Goal: Navigation & Orientation: Understand site structure

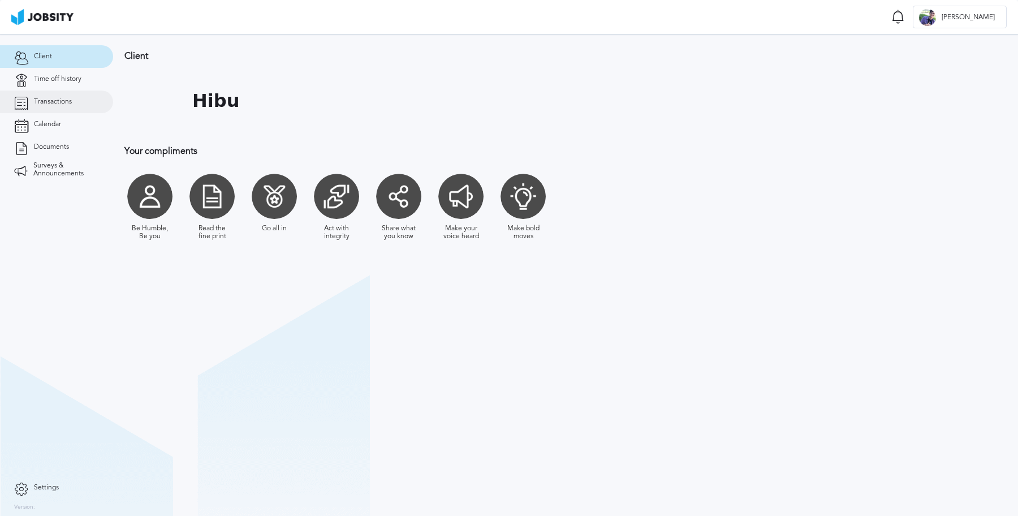
click at [72, 105] on link "Transactions" at bounding box center [56, 102] width 113 height 23
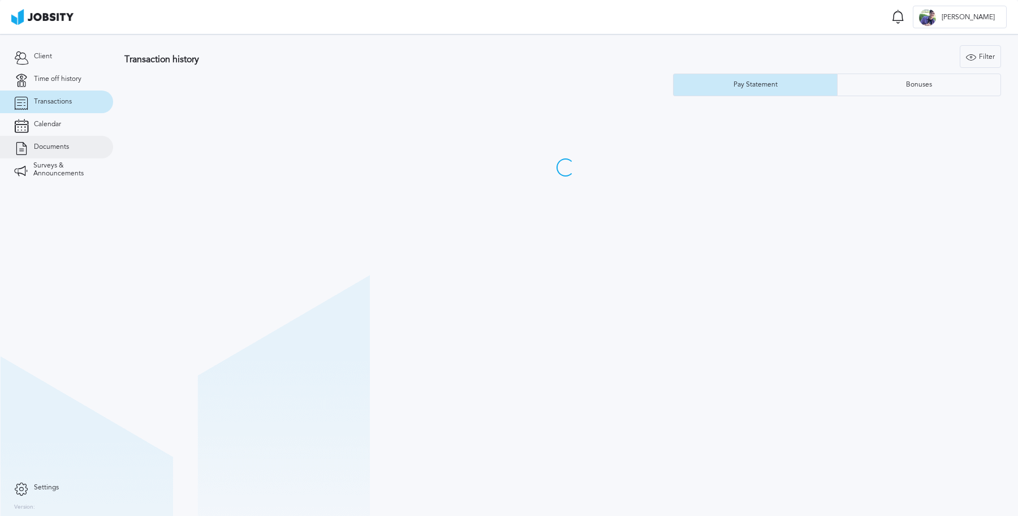
click at [68, 156] on link "Documents" at bounding box center [56, 147] width 113 height 23
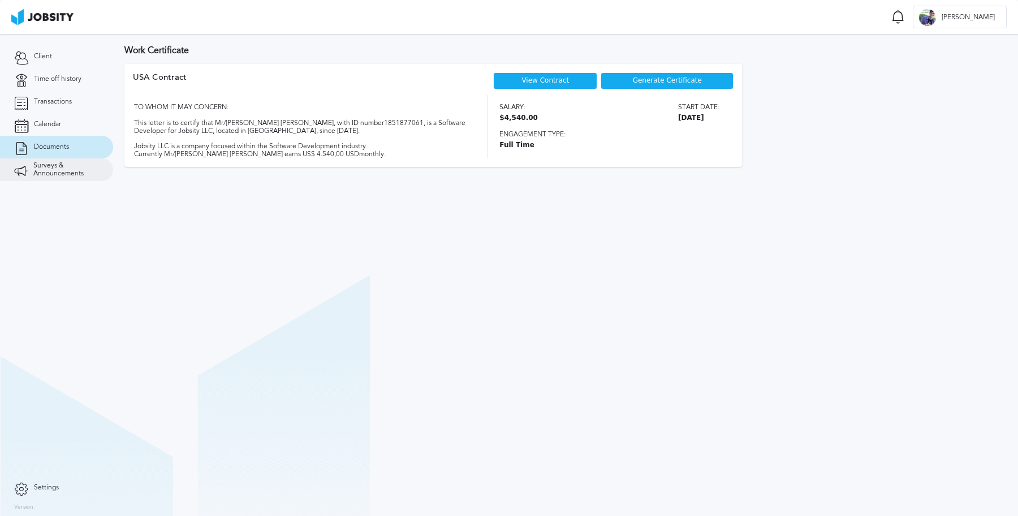
click at [68, 169] on span "Surveys & Announcements" at bounding box center [66, 170] width 66 height 16
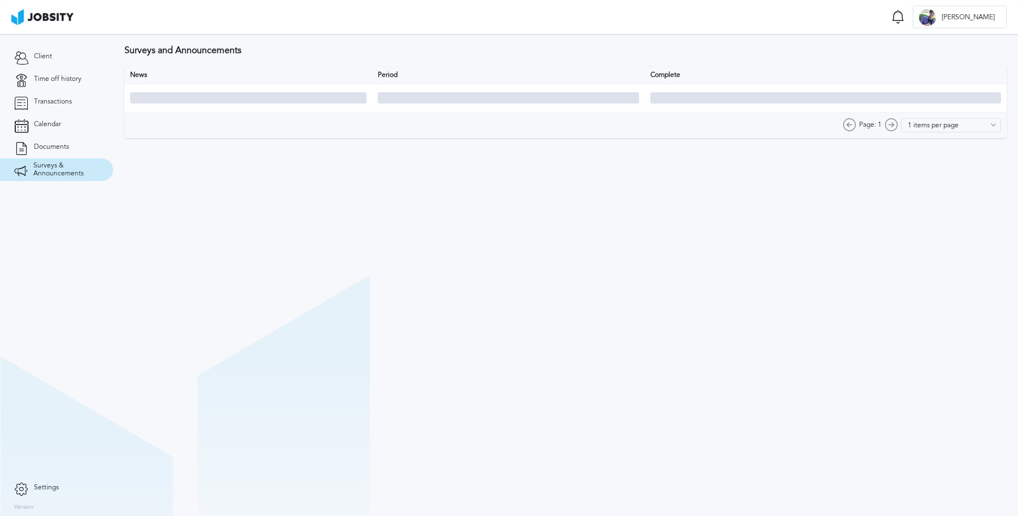
type input "10 items per page"
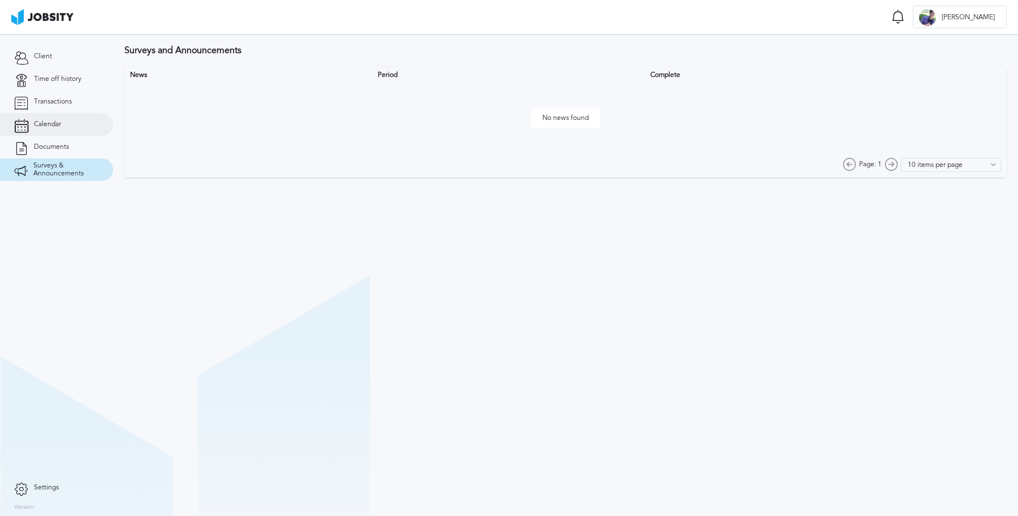
click at [72, 119] on link "Calendar" at bounding box center [56, 124] width 113 height 23
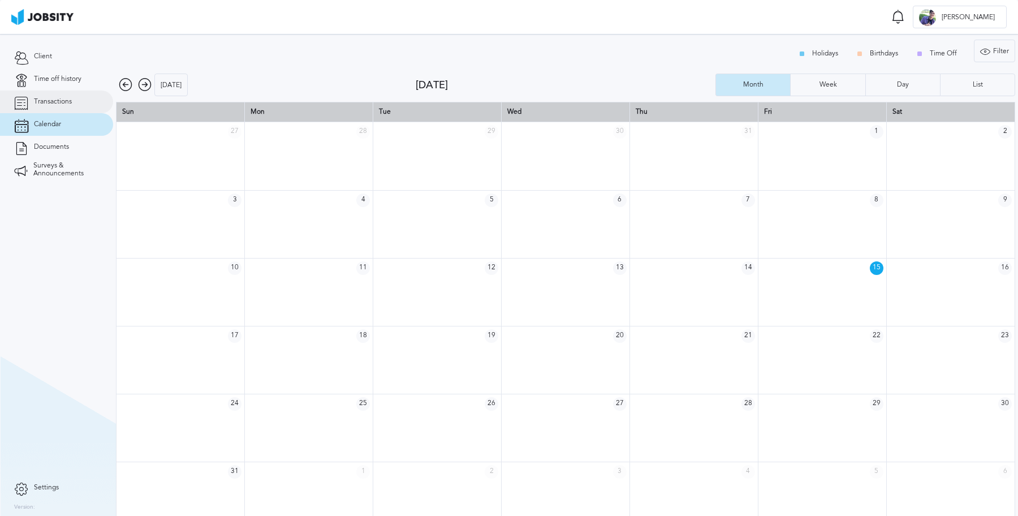
click at [71, 91] on link "Transactions" at bounding box center [56, 102] width 113 height 23
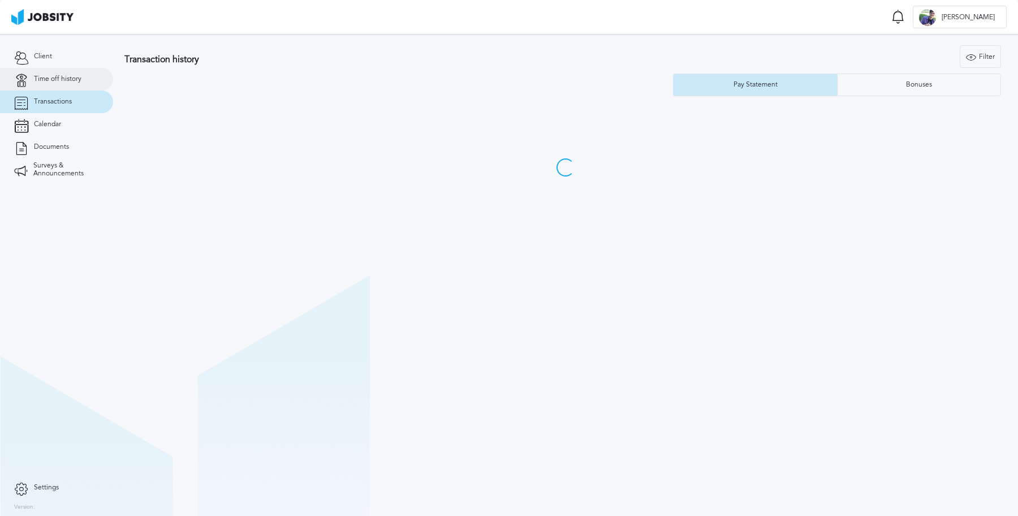
click at [77, 83] on link "Time off history" at bounding box center [56, 79] width 113 height 23
